Goal: Information Seeking & Learning: Compare options

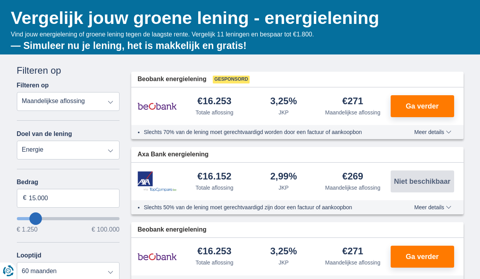
scroll to position [104, 0]
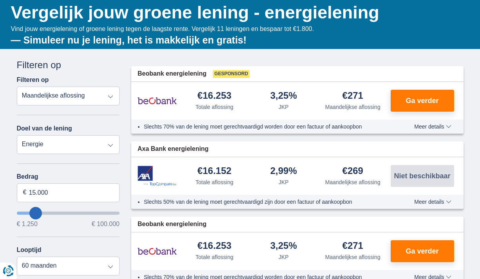
click at [113, 96] on select "Totale aflossing JKP Maandelijkse aflossing" at bounding box center [68, 96] width 103 height 19
click at [17, 87] on select "Totale aflossing JKP Maandelijkse aflossing" at bounding box center [68, 96] width 103 height 19
click at [95, 143] on select "Persoonlijke lening Auto Moto / fiets Mobilhome / caravan Renovatie Energie Sch…" at bounding box center [68, 144] width 103 height 19
click at [17, 135] on select "Persoonlijke lening Auto Moto / fiets Mobilhome / caravan Renovatie Energie Sch…" at bounding box center [68, 144] width 103 height 19
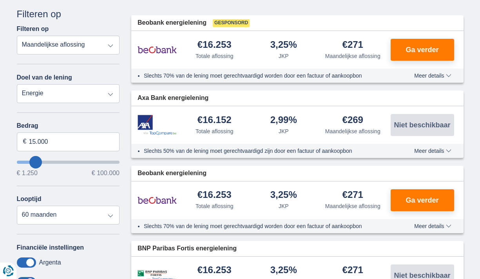
scroll to position [159, 0]
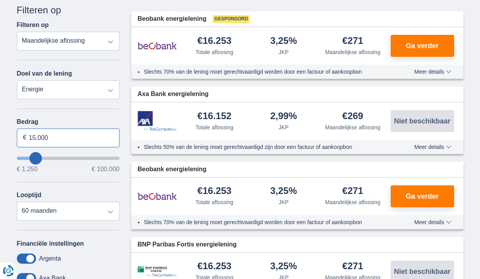
click at [34, 137] on input "15.000" at bounding box center [68, 137] width 103 height 19
type input "25.000"
type input "25250"
click at [75, 180] on div "Bedrag 25.000 € € 1.250 € 100.000 Looptijd 12 maanden 18 maanden 24 maanden 30 …" at bounding box center [68, 169] width 103 height 102
select select "120"
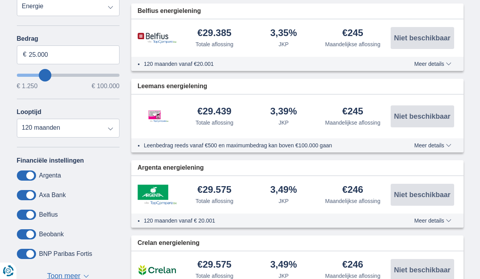
scroll to position [197, 0]
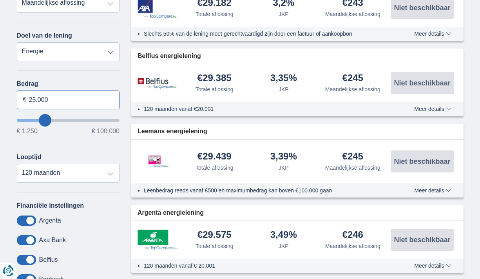
drag, startPoint x: 33, startPoint y: 101, endPoint x: 45, endPoint y: 101, distance: 12.1
click at [33, 101] on input "25.000" at bounding box center [68, 99] width 103 height 19
type input "20.000"
type input "20250"
select select "84"
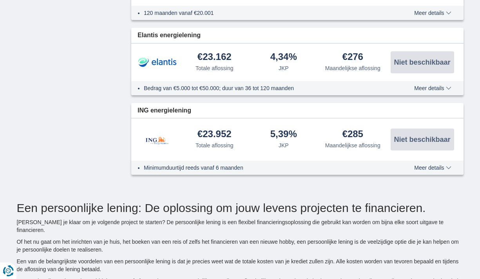
scroll to position [538, 0]
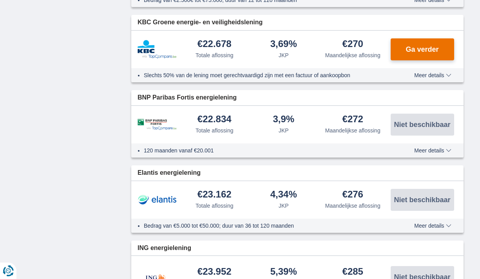
click at [409, 57] on button "Ga verder" at bounding box center [421, 49] width 63 height 22
